Goal: Check status: Check status

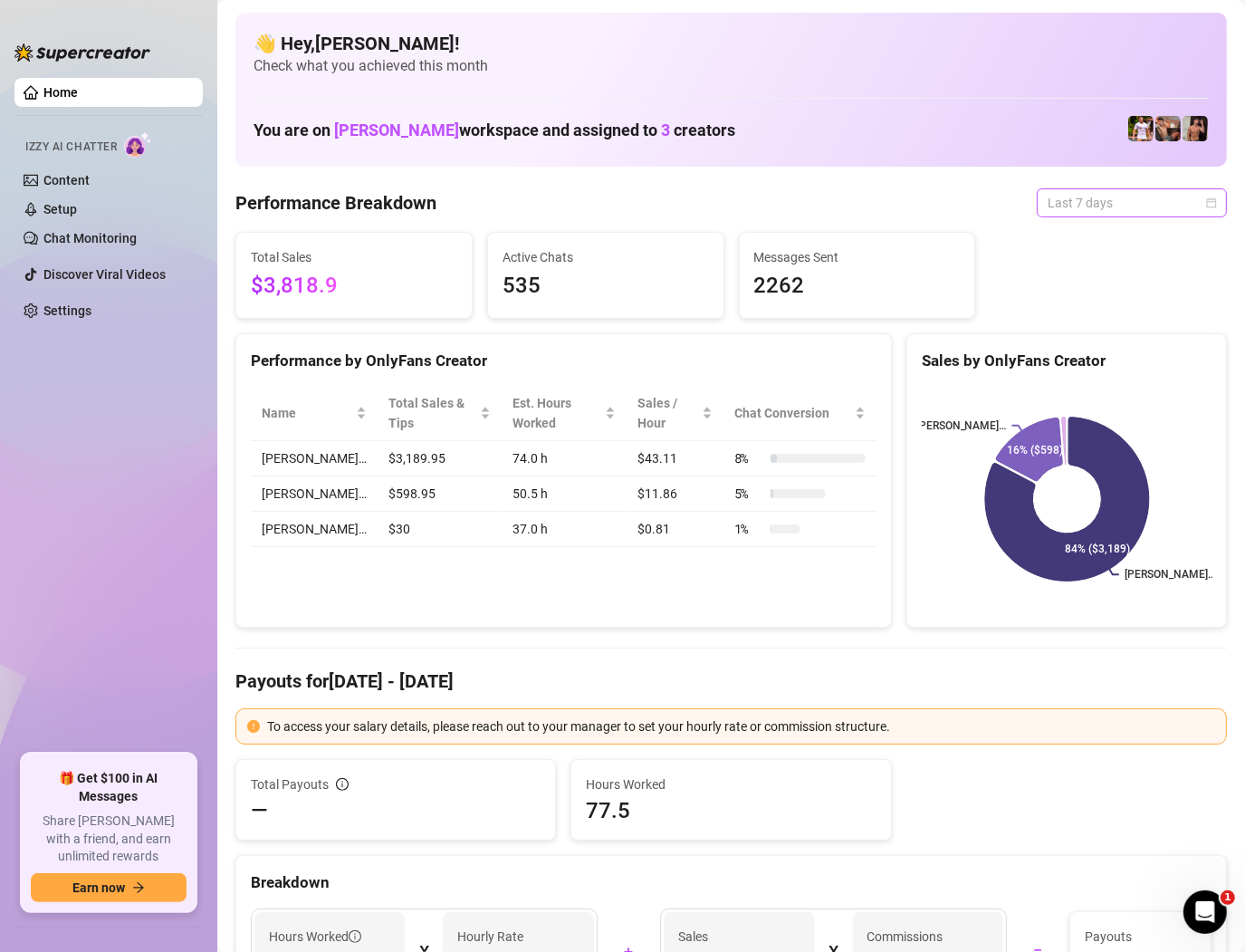
click at [1104, 199] on span "Last 7 days" at bounding box center [1131, 202] width 168 height 27
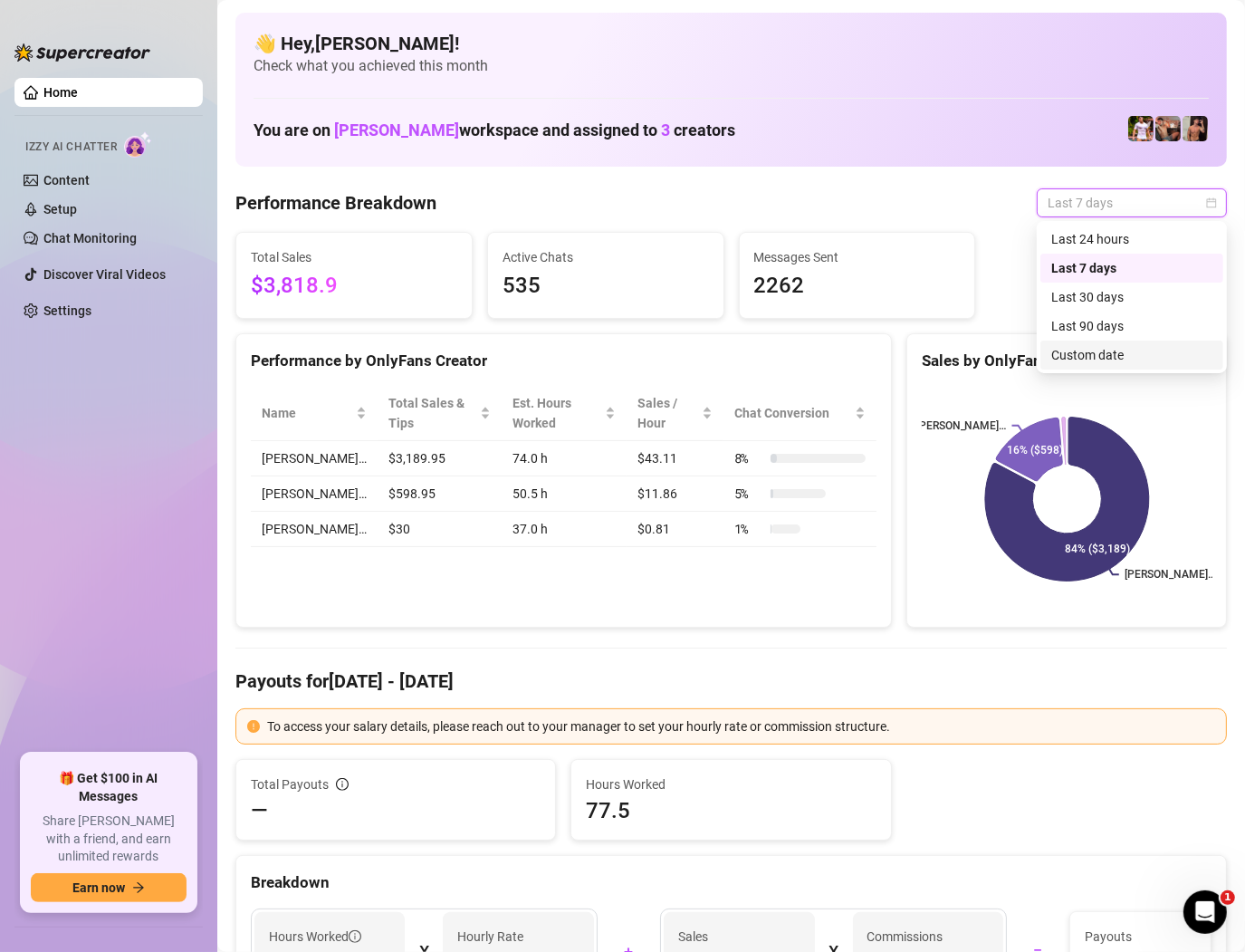
click at [1077, 359] on div "Custom date" at bounding box center [1131, 354] width 161 height 20
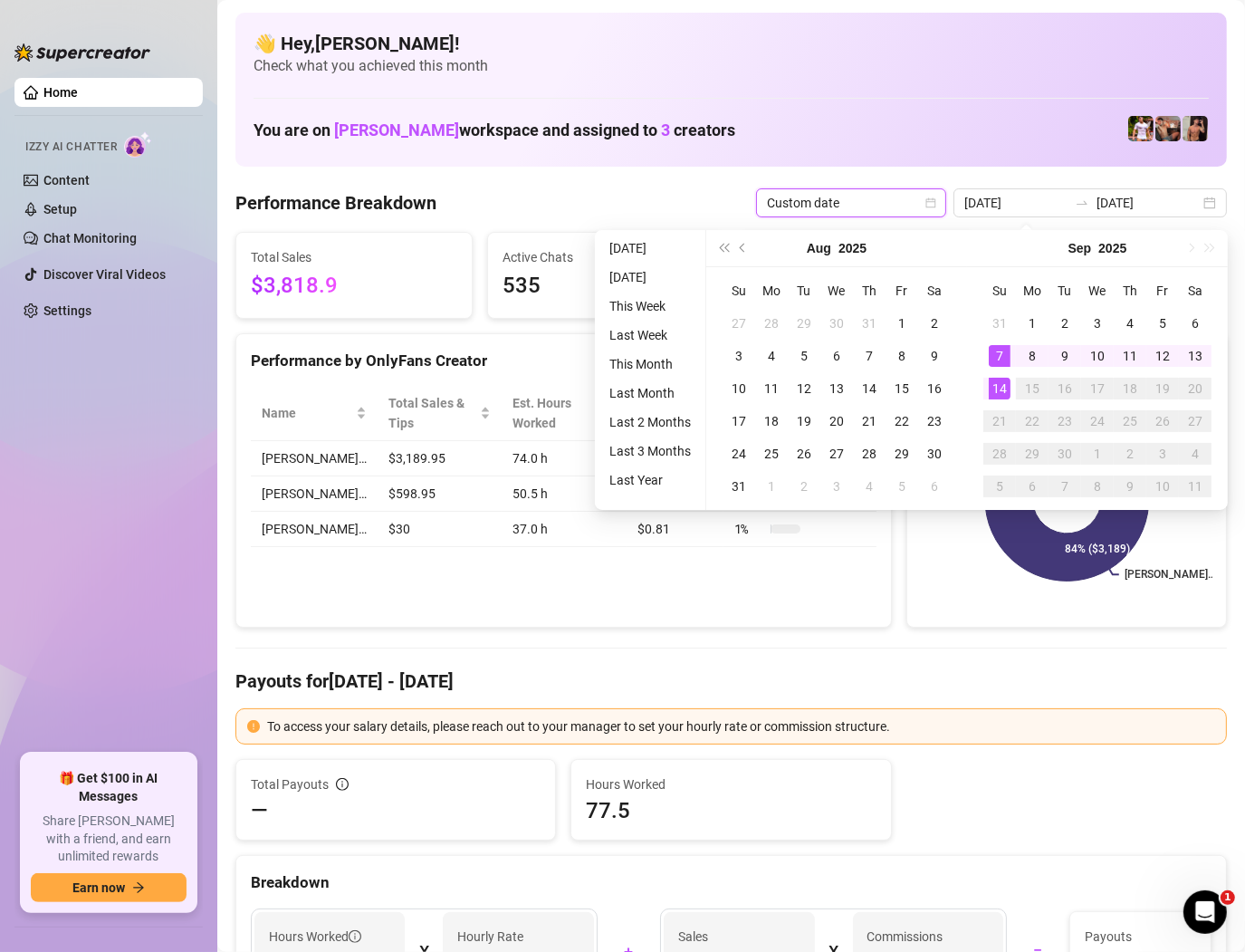
type input "2025-09-14"
click at [997, 384] on div "14" at bounding box center [1000, 388] width 22 height 22
type input "2025-09-14"
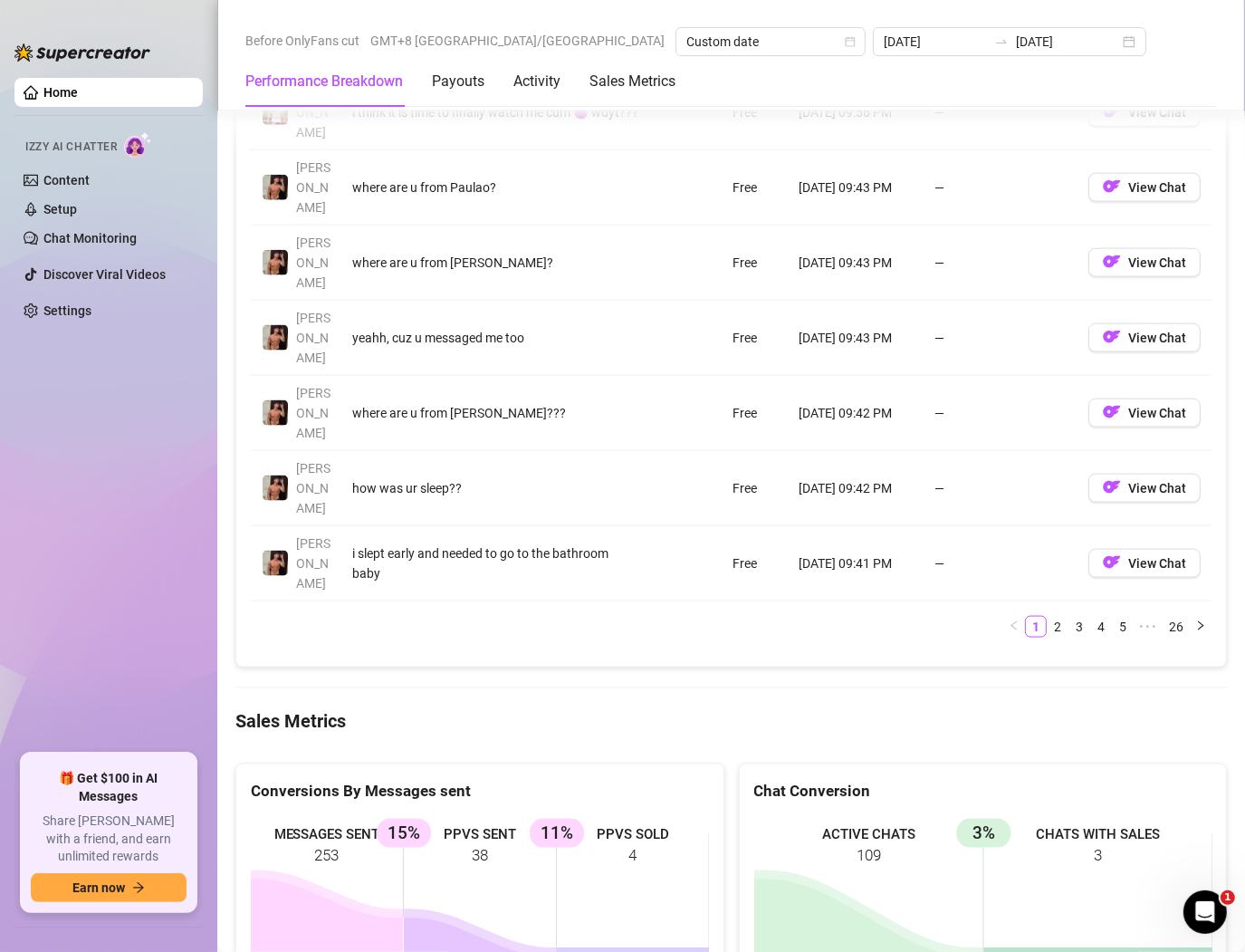
scroll to position [2105, 0]
